Goal: Transaction & Acquisition: Purchase product/service

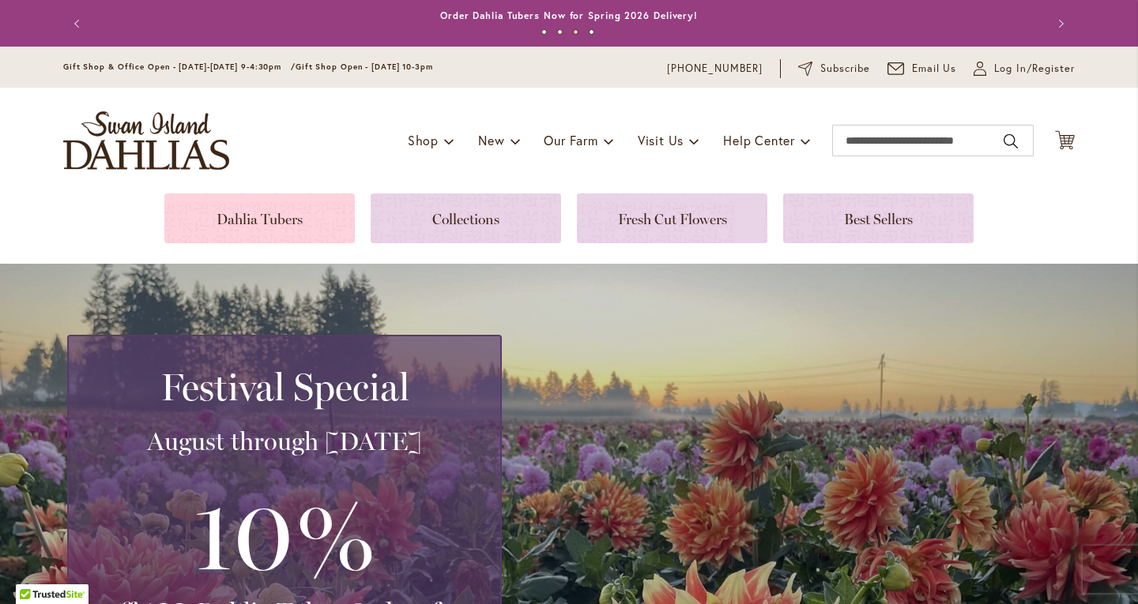
click at [291, 223] on link at bounding box center [259, 219] width 190 height 50
click at [262, 226] on link at bounding box center [259, 219] width 190 height 50
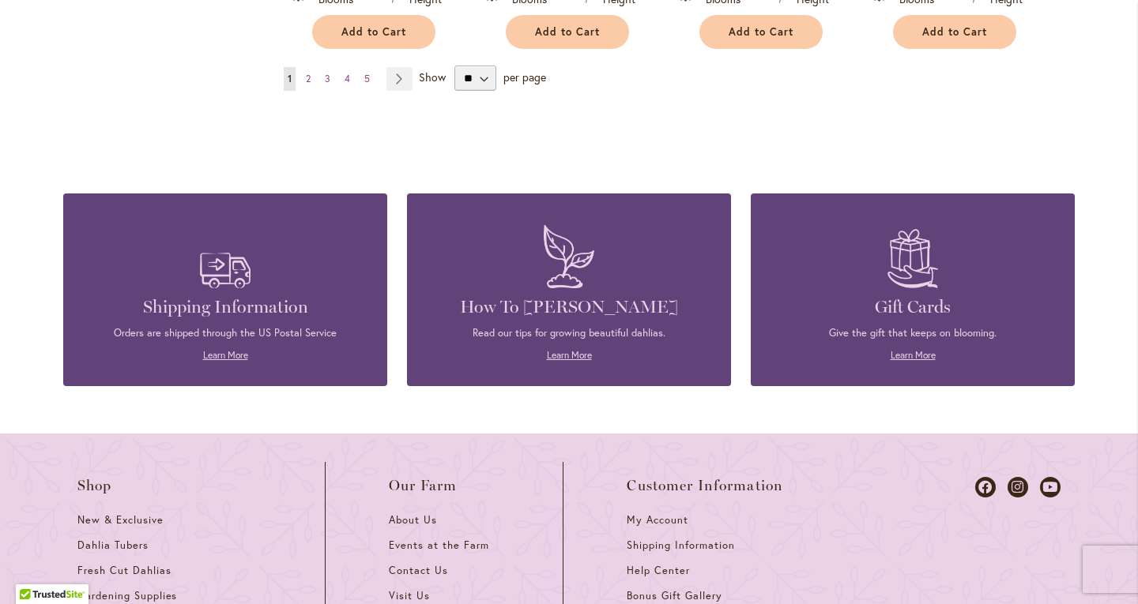
scroll to position [1535, 0]
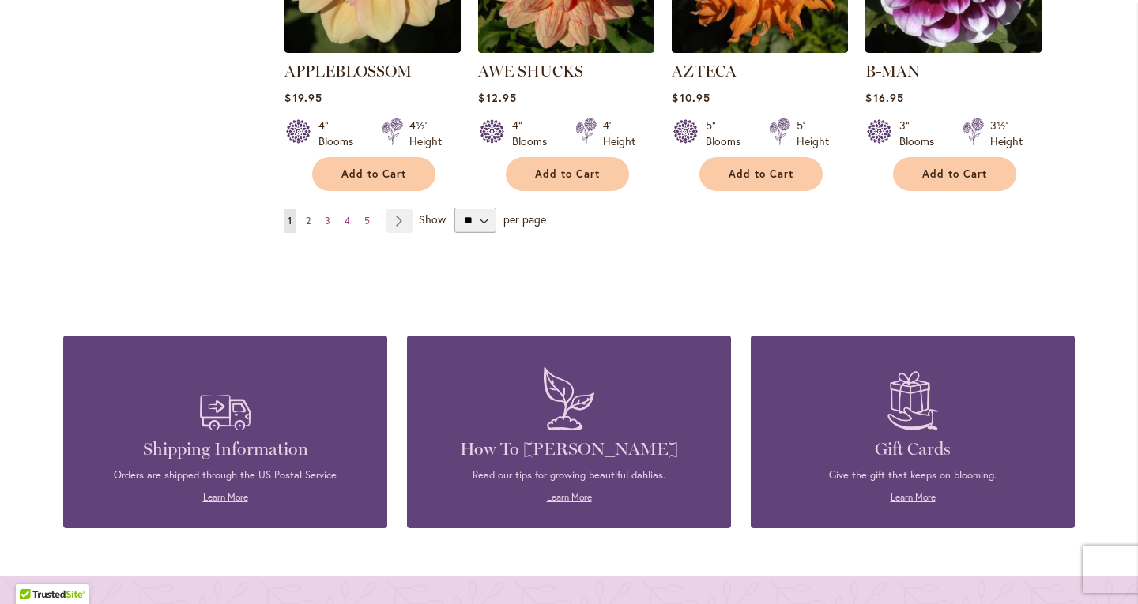
click at [307, 209] on link "Page 2" at bounding box center [308, 221] width 13 height 24
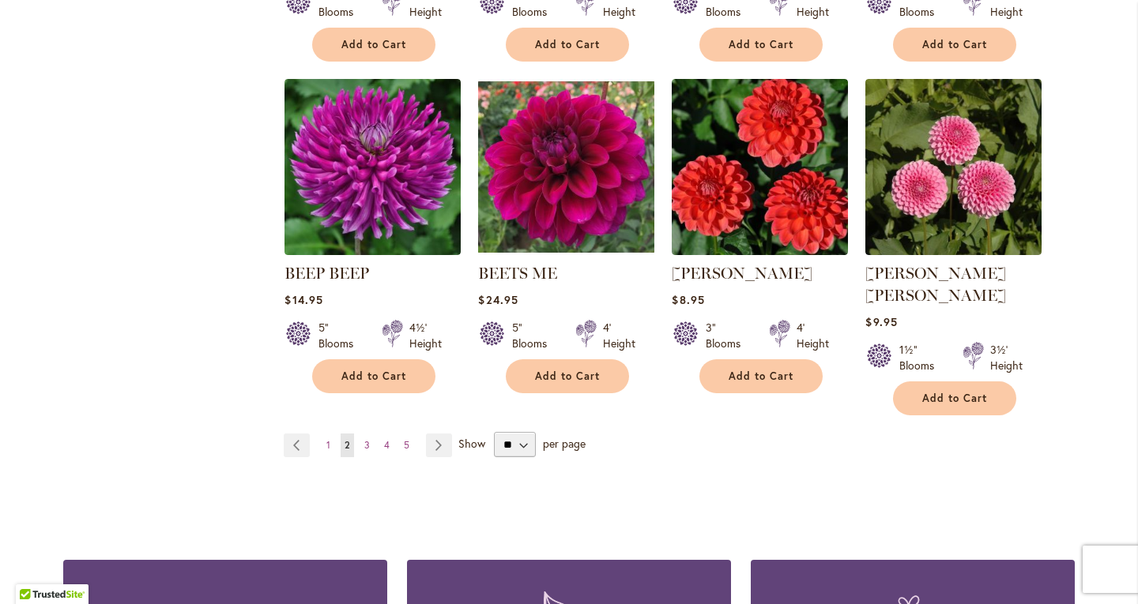
scroll to position [1314, 0]
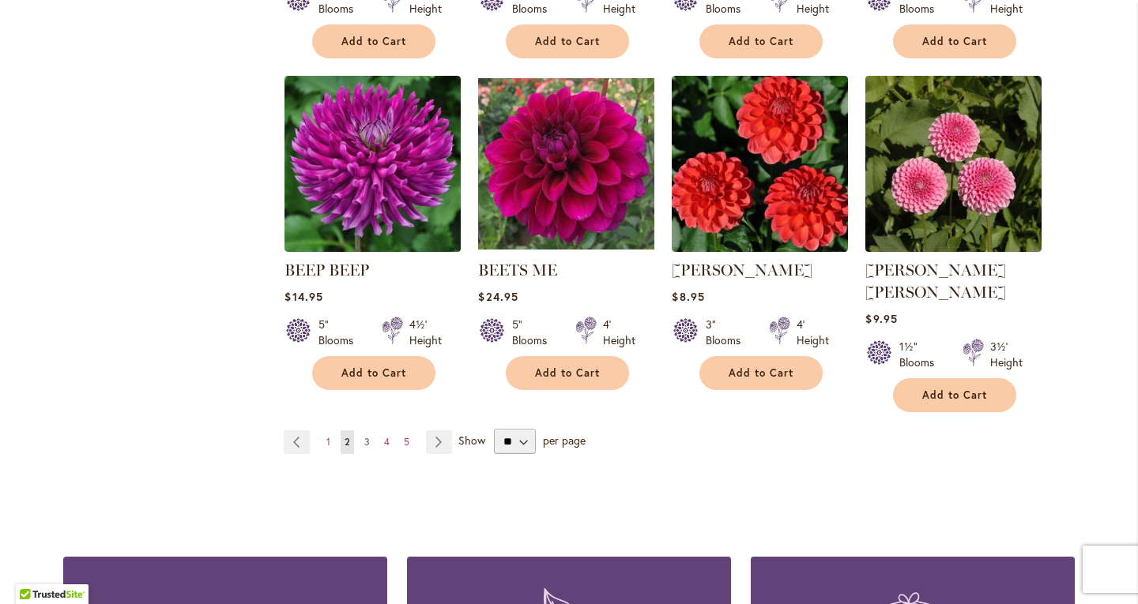
click at [364, 431] on link "Page 3" at bounding box center [366, 443] width 13 height 24
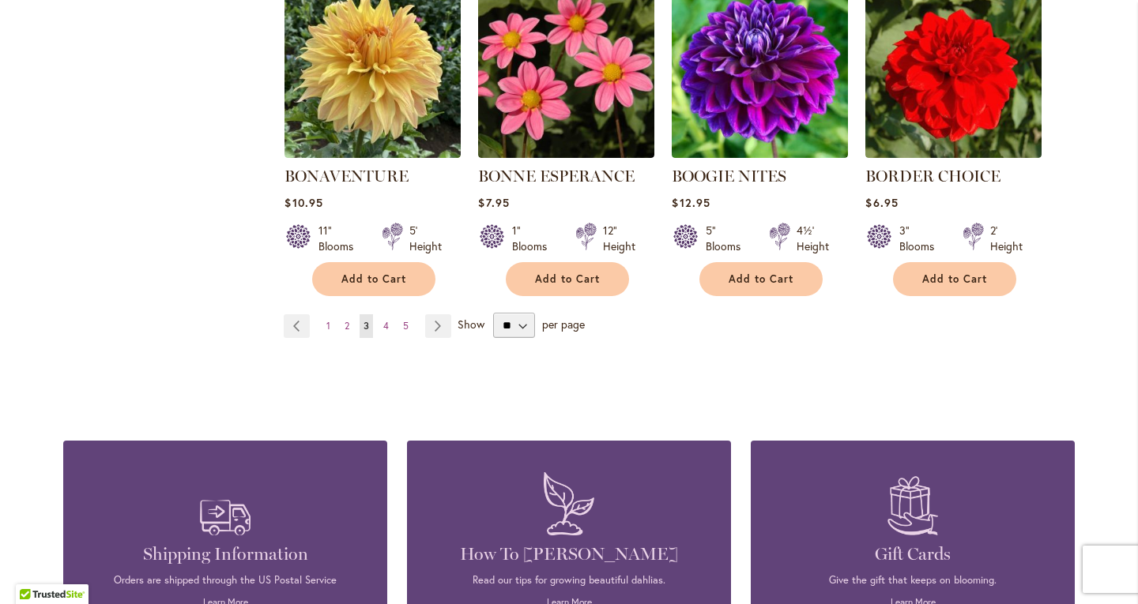
scroll to position [1409, 0]
